Goal: Use online tool/utility: Utilize a website feature to perform a specific function

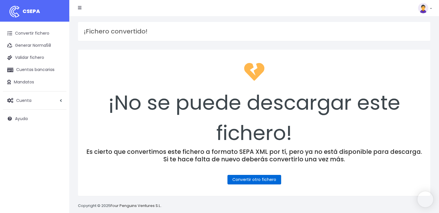
click at [274, 176] on link "Convertir otro fichero" at bounding box center [255, 180] width 54 height 10
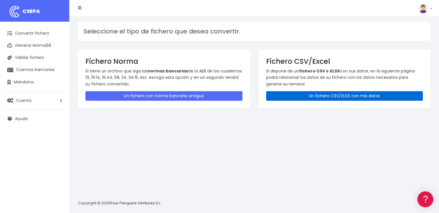
click at [319, 94] on link "Un fichero CSV/XLSX con mis datos" at bounding box center [344, 96] width 157 height 10
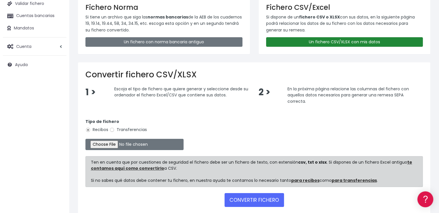
scroll to position [58, 0]
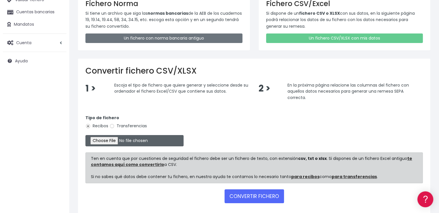
click at [121, 143] on input "file" at bounding box center [134, 140] width 98 height 11
type input "C:\fakepath\COBROS 23-09-25.xlsx"
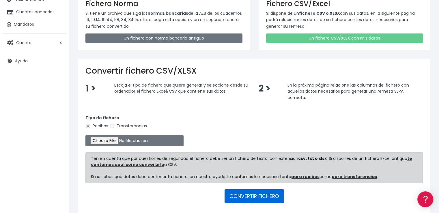
click at [259, 193] on button "CONVERTIR FICHERO" at bounding box center [254, 196] width 59 height 14
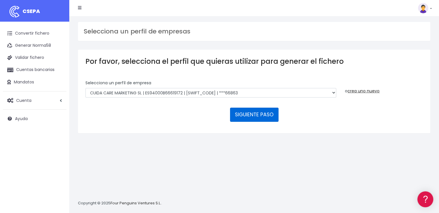
click at [256, 116] on button "SIGUIENTE PASO" at bounding box center [254, 115] width 49 height 14
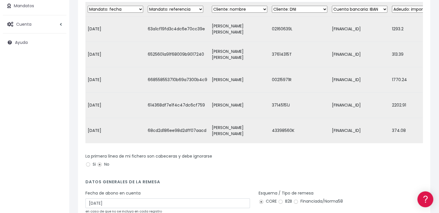
scroll to position [142, 0]
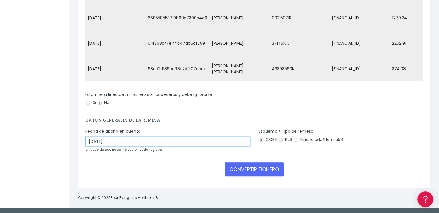
click at [102, 141] on input "25/09/2025" at bounding box center [167, 142] width 165 height 10
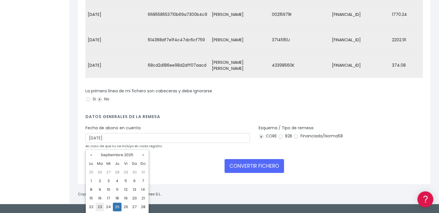
click at [101, 206] on td "23" at bounding box center [100, 207] width 9 height 9
type input "23/09/2025"
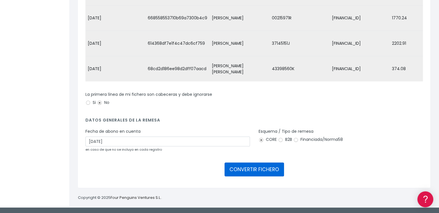
click at [259, 170] on button "CONVERTIR FICHERO" at bounding box center [254, 170] width 59 height 14
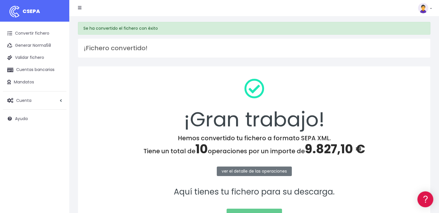
click at [330, 150] on span "9.827,10 €" at bounding box center [335, 149] width 60 height 17
copy span "9.827,10"
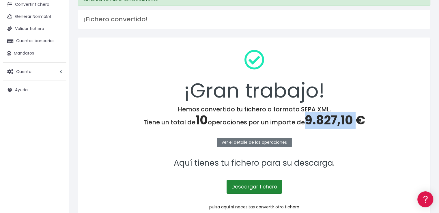
click at [257, 187] on link "Descargar fichero" at bounding box center [254, 187] width 55 height 14
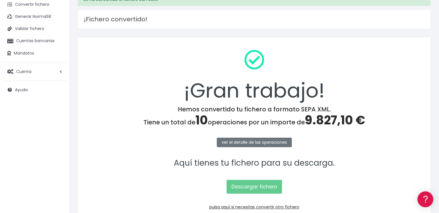
click at [284, 204] on p "pulsa aquí si necesitas convertir otro fichero" at bounding box center [254, 207] width 338 height 6
click at [286, 206] on link "pulsa aquí si necesitas convertir otro fichero" at bounding box center [254, 207] width 90 height 6
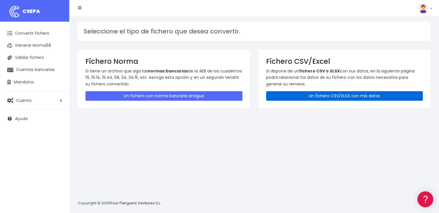
click at [343, 93] on link "Un fichero CSV/XLSX con mis datos" at bounding box center [344, 96] width 157 height 10
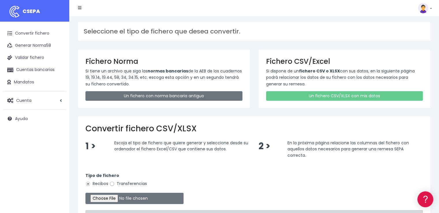
click at [112, 185] on input "Transferencias" at bounding box center [111, 183] width 5 height 5
radio input "true"
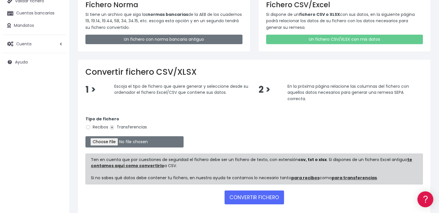
scroll to position [58, 0]
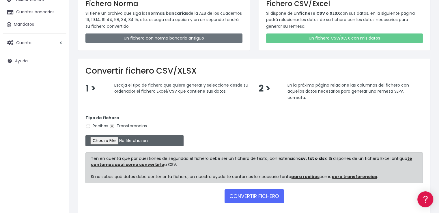
click at [124, 140] on input "file" at bounding box center [134, 140] width 98 height 11
type input "C:\fakepath\PAGOS 23-09-25.xlsx"
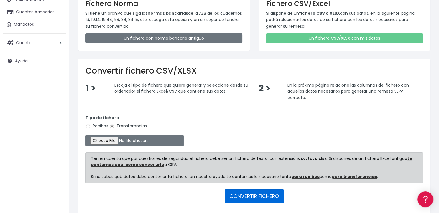
click at [250, 194] on button "CONVERTIR FICHERO" at bounding box center [254, 196] width 59 height 14
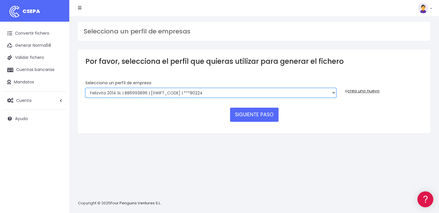
click at [210, 92] on select "Felizvita 2014 SL | B86993896 | [SWIFT_CODE] | ***80224 Assisvita Asistencia S.…" at bounding box center [210, 93] width 251 height 10
select select "1686"
click at [85, 88] on select "Felizvita 2014 SL | B86993896 | [SWIFT_CODE] | ***80224 Assisvita Asistencia S.…" at bounding box center [210, 93] width 251 height 10
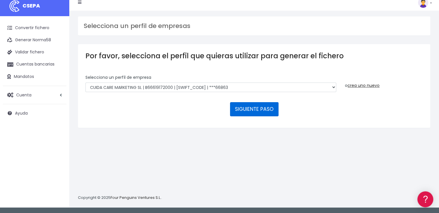
click at [255, 108] on button "SIGUIENTE PASO" at bounding box center [254, 109] width 49 height 14
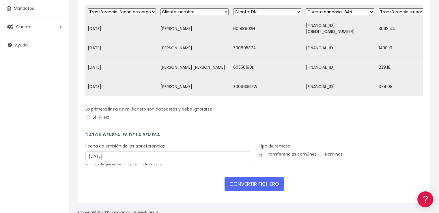
scroll to position [92, 0]
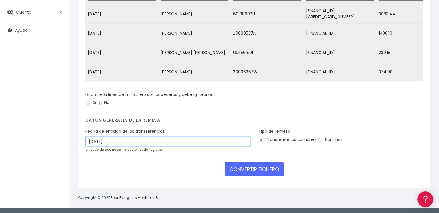
click at [121, 142] on input "[DATE]" at bounding box center [167, 142] width 165 height 10
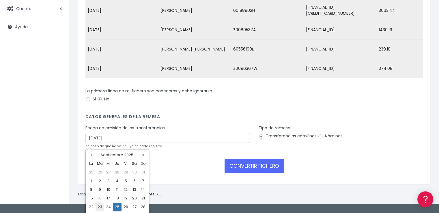
click at [99, 208] on td "23" at bounding box center [100, 207] width 9 height 9
type input "[DATE]"
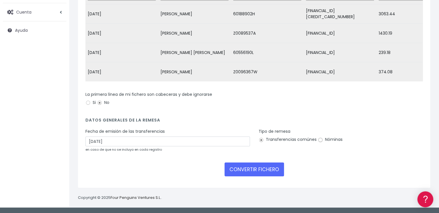
click at [318, 140] on input "Nóminas" at bounding box center [320, 139] width 5 height 5
radio input "true"
click at [249, 174] on button "CONVERTIR FICHERO" at bounding box center [254, 170] width 59 height 14
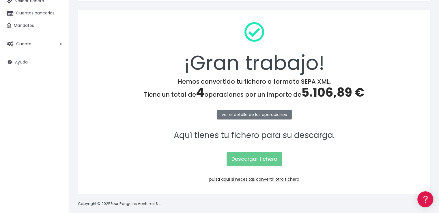
scroll to position [62, 0]
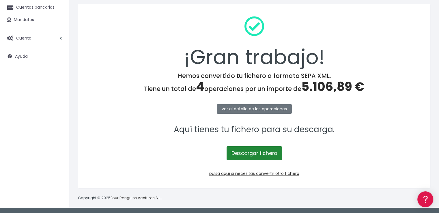
click at [250, 151] on link "Descargar fichero" at bounding box center [254, 153] width 55 height 14
click at [328, 88] on span "5.106,89 €" at bounding box center [333, 86] width 63 height 17
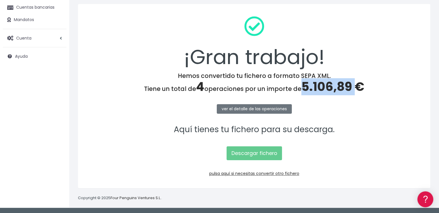
click at [328, 87] on span "5.106,89 €" at bounding box center [333, 86] width 63 height 17
copy span "5.106,89"
